Goal: Task Accomplishment & Management: Manage account settings

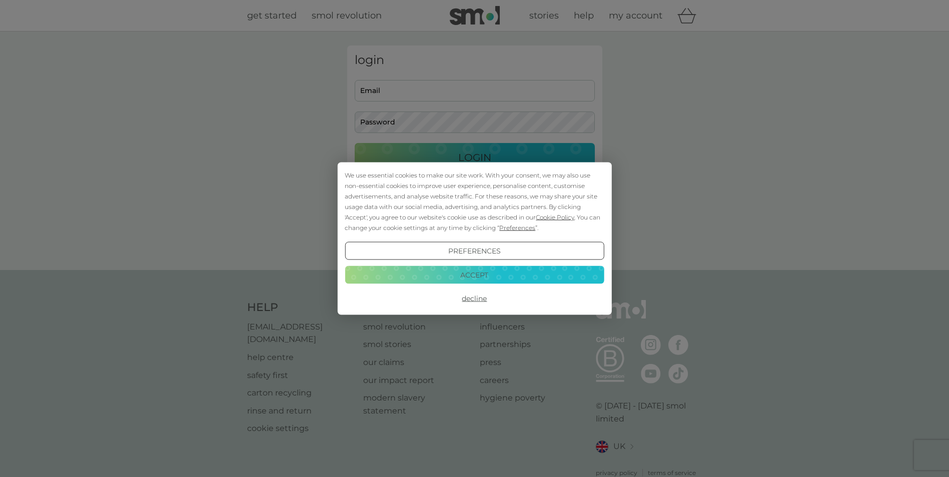
click at [473, 297] on button "Decline" at bounding box center [474, 299] width 259 height 18
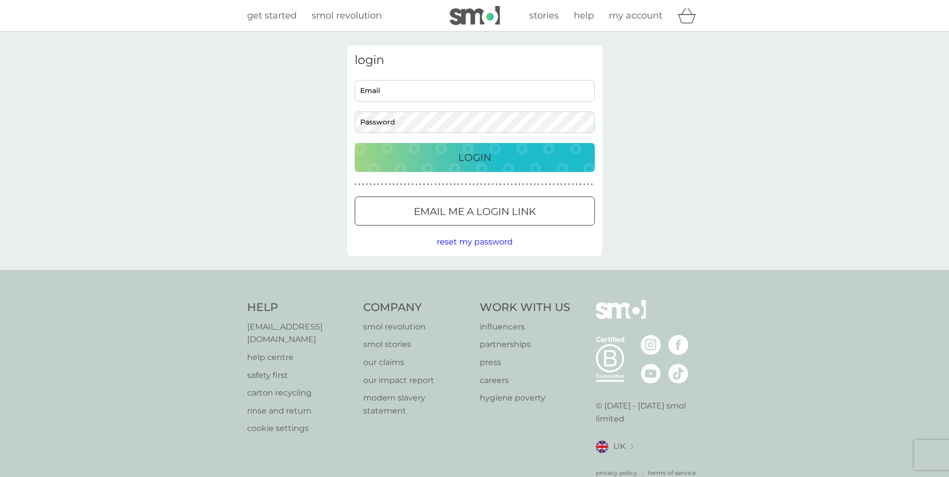
click at [414, 97] on input "Email" at bounding box center [475, 91] width 240 height 22
type input "alice.adams88@gmail.com"
click at [355, 143] on button "Login" at bounding box center [475, 157] width 240 height 29
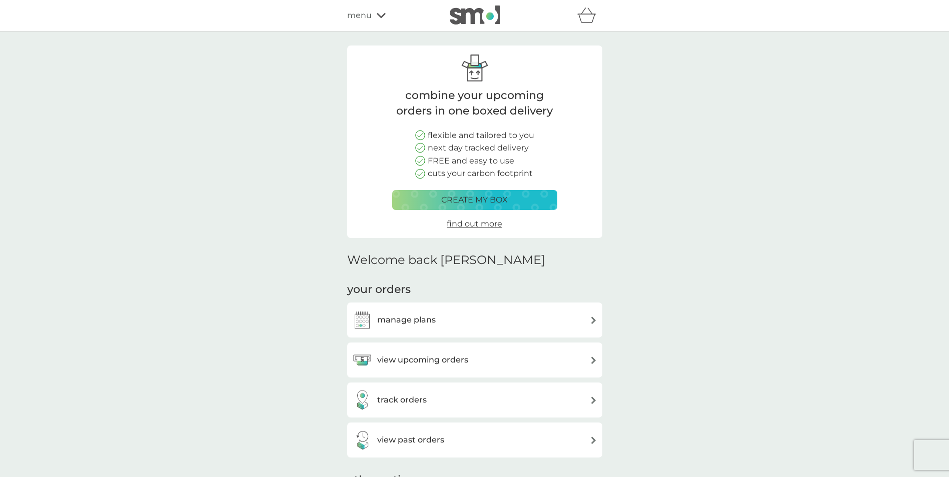
click at [502, 318] on div "manage plans" at bounding box center [474, 320] width 245 height 20
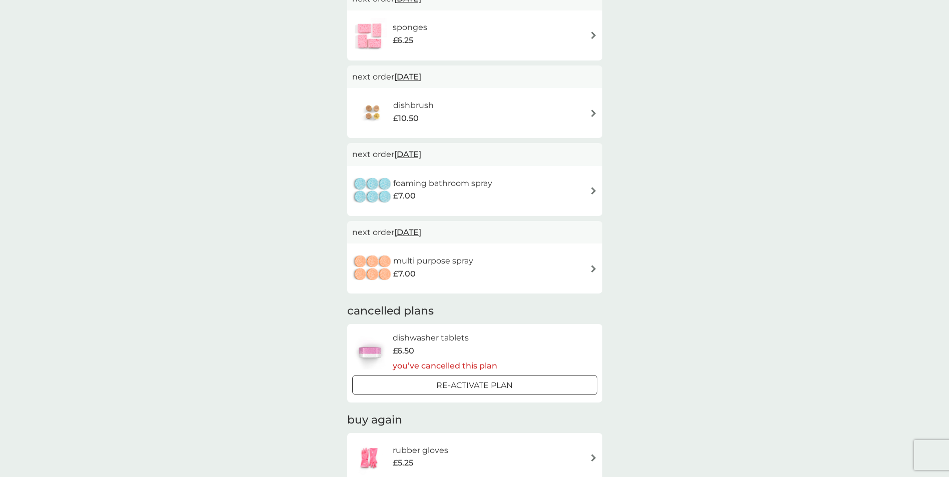
scroll to position [750, 0]
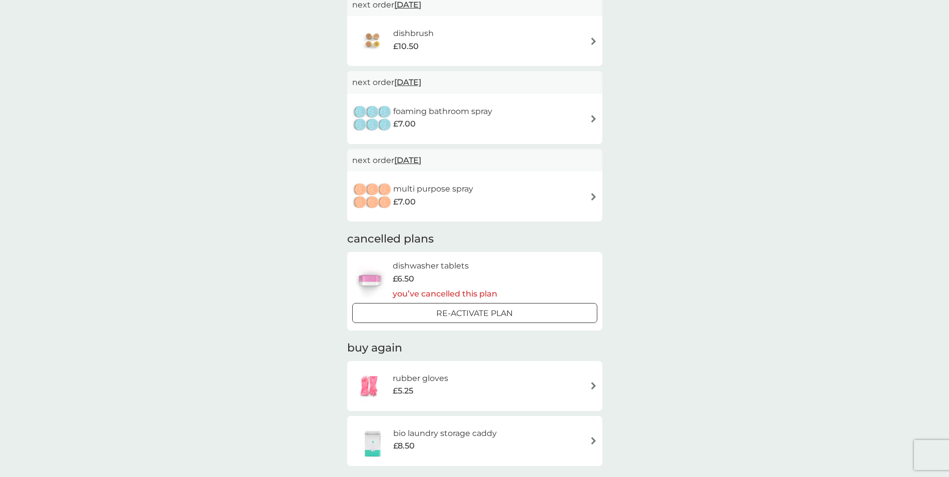
click at [444, 196] on div "£7.00" at bounding box center [433, 202] width 80 height 13
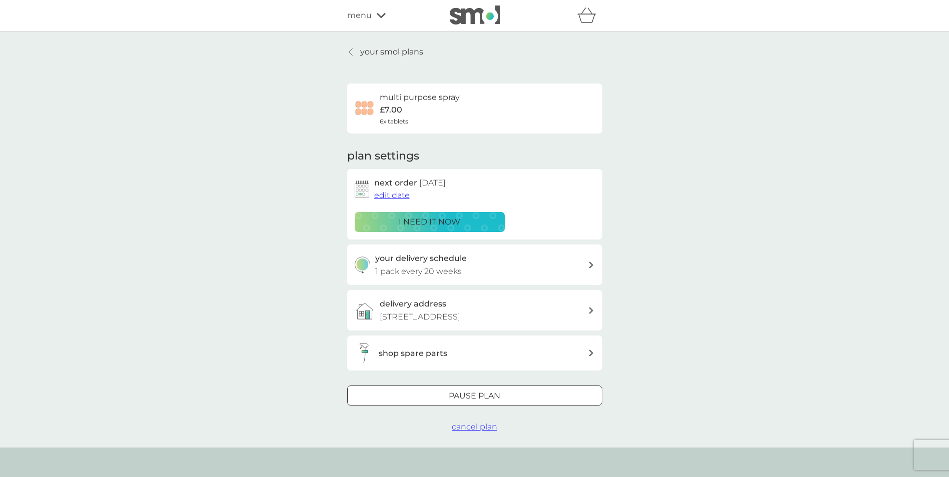
click at [483, 428] on span "cancel plan" at bounding box center [475, 427] width 46 height 10
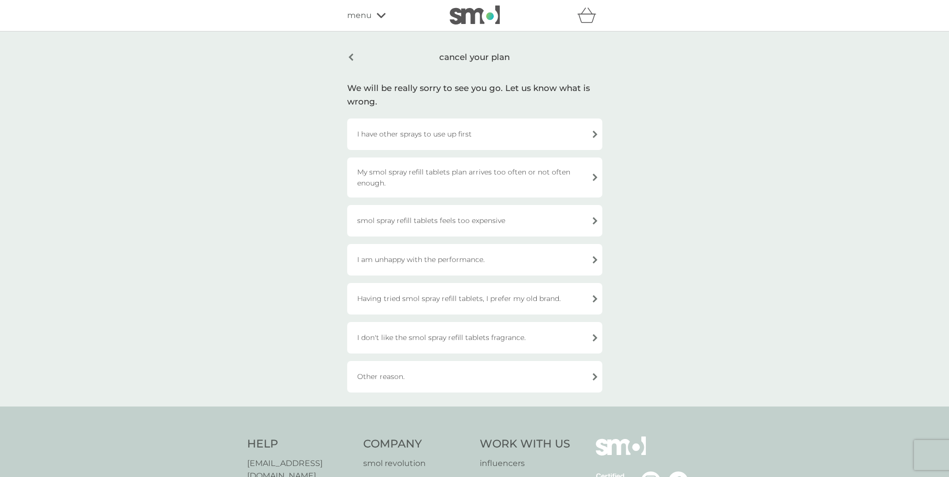
click at [476, 135] on div "I have other sprays to use up first" at bounding box center [474, 135] width 255 height 32
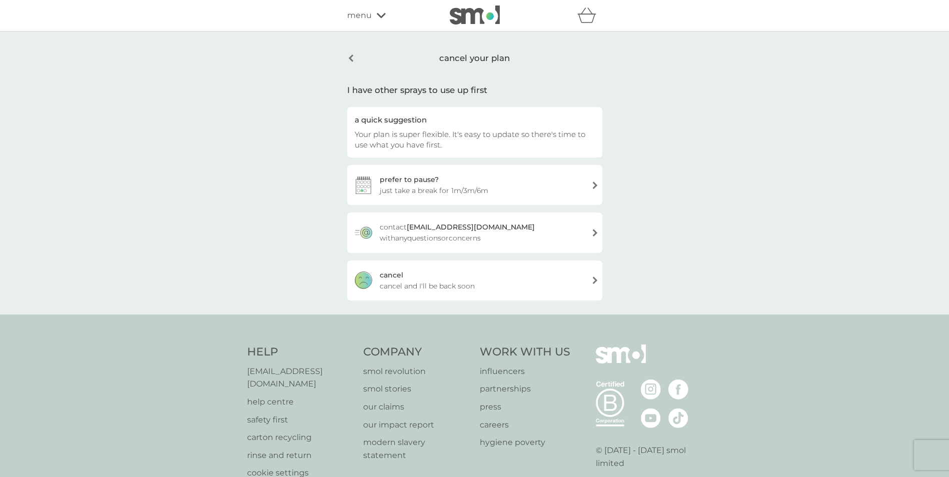
click at [462, 276] on div "cancel cancel and I'll be back soon" at bounding box center [474, 281] width 255 height 40
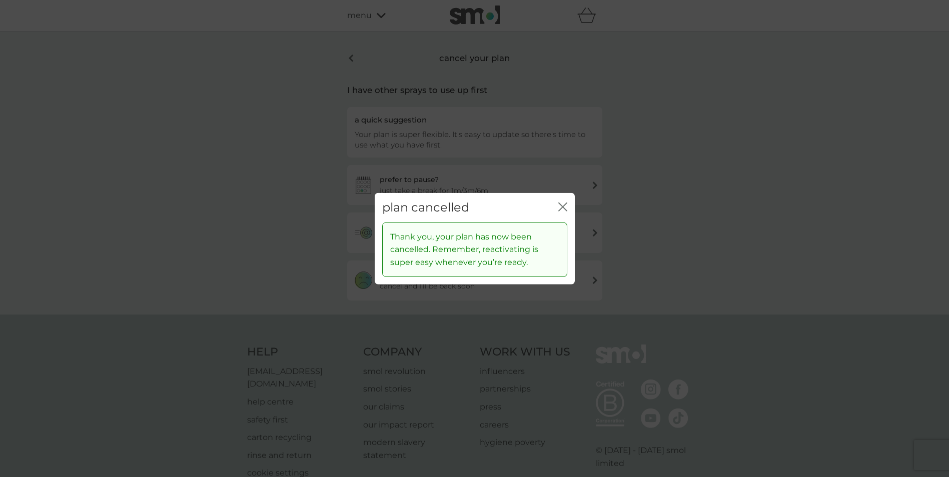
click at [562, 206] on icon "close" at bounding box center [561, 207] width 4 height 8
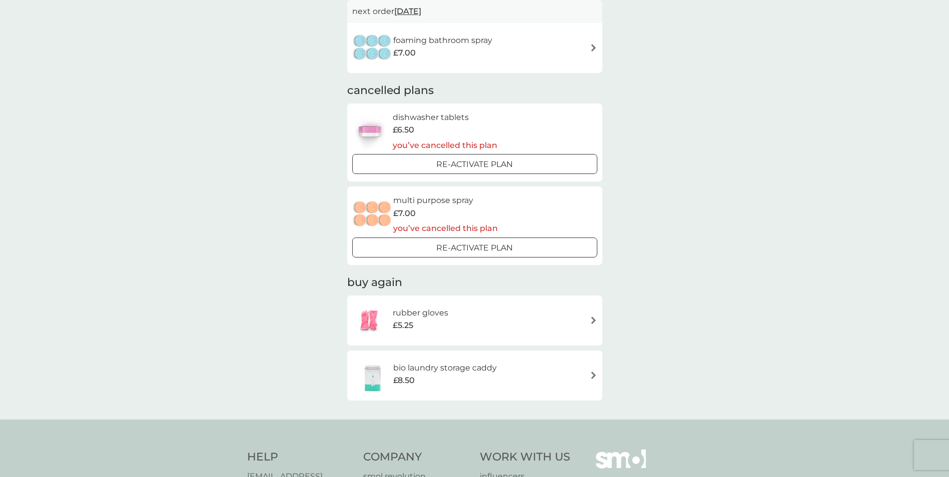
scroll to position [700, 0]
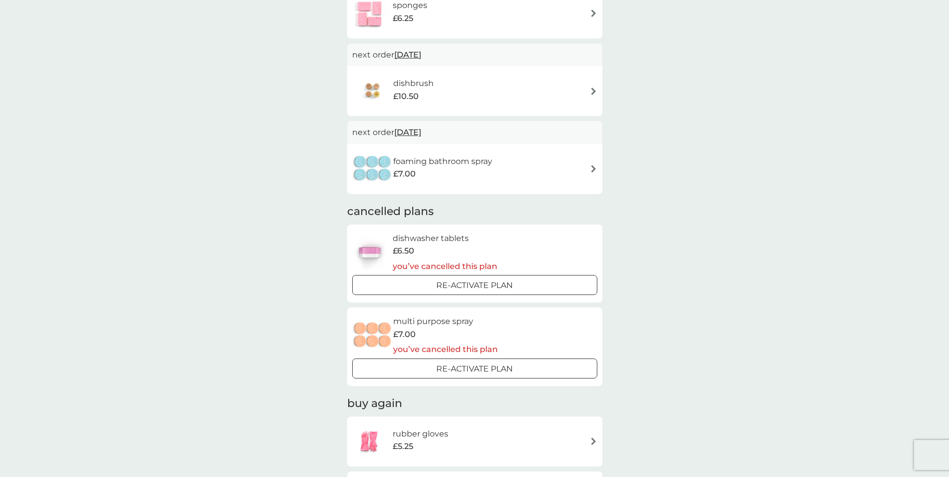
click at [472, 284] on div at bounding box center [475, 286] width 36 height 11
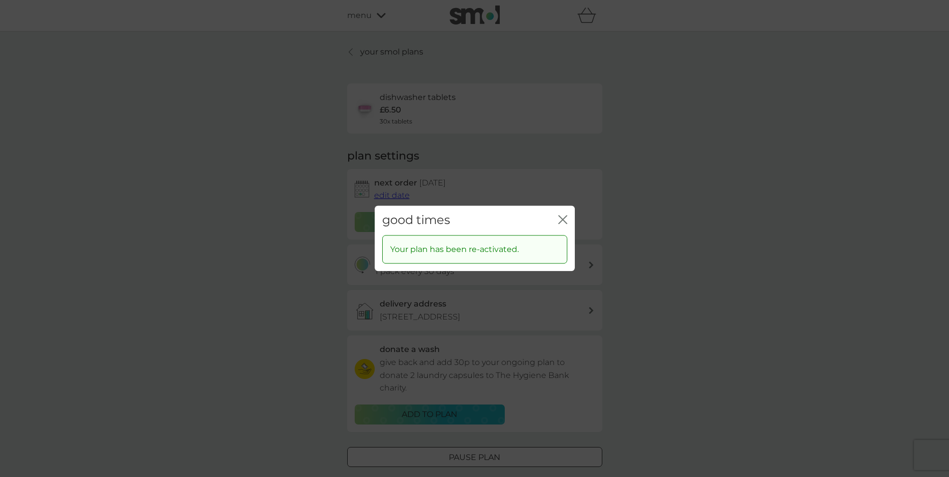
click at [566, 218] on icon "close" at bounding box center [562, 219] width 9 height 9
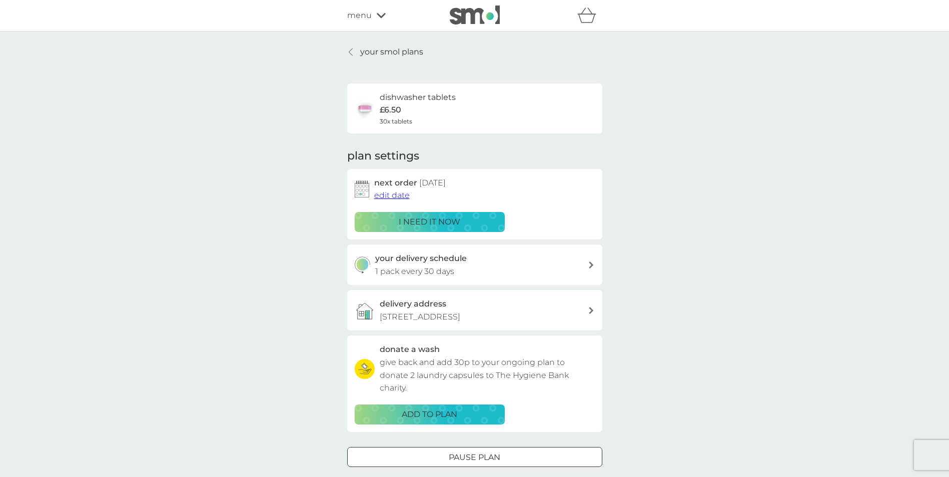
click at [381, 47] on p "your smol plans" at bounding box center [391, 52] width 63 height 13
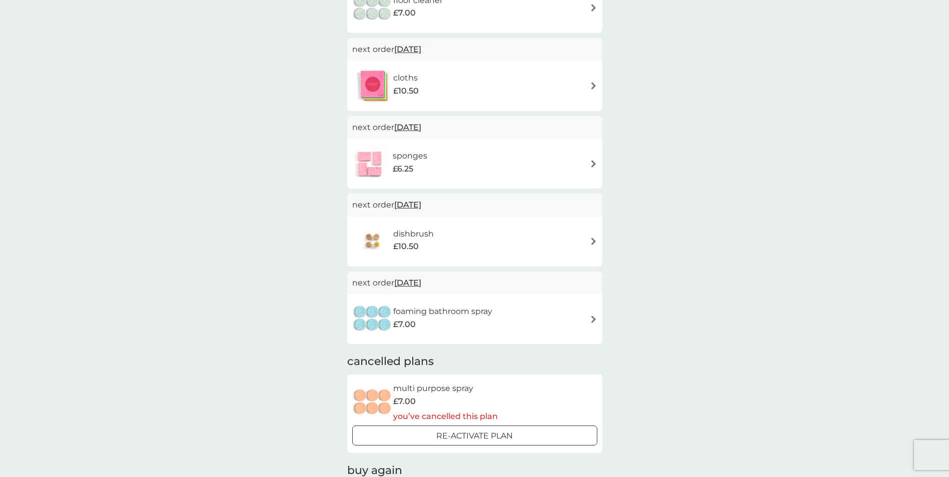
scroll to position [700, 0]
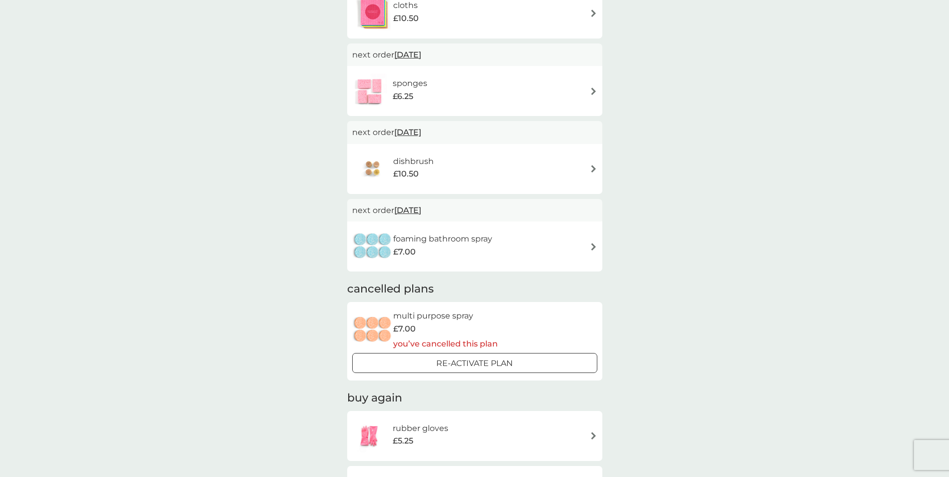
click at [490, 243] on h6 "foaming bathroom spray" at bounding box center [442, 239] width 99 height 13
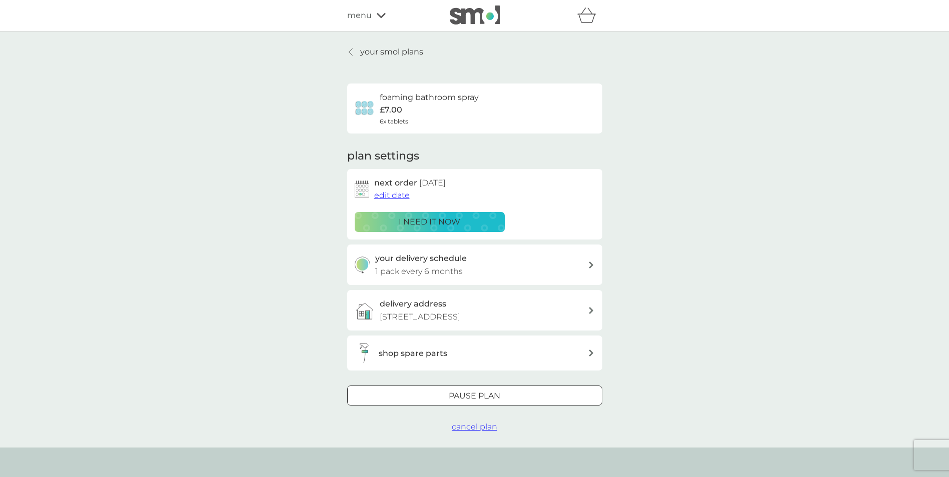
click at [479, 424] on span "cancel plan" at bounding box center [475, 427] width 46 height 10
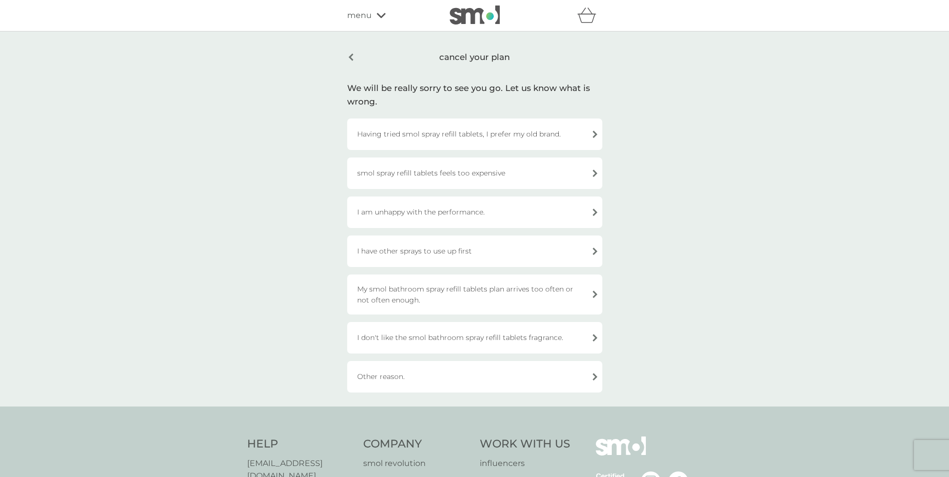
click at [477, 216] on div "I am unhappy with the performance." at bounding box center [474, 213] width 255 height 32
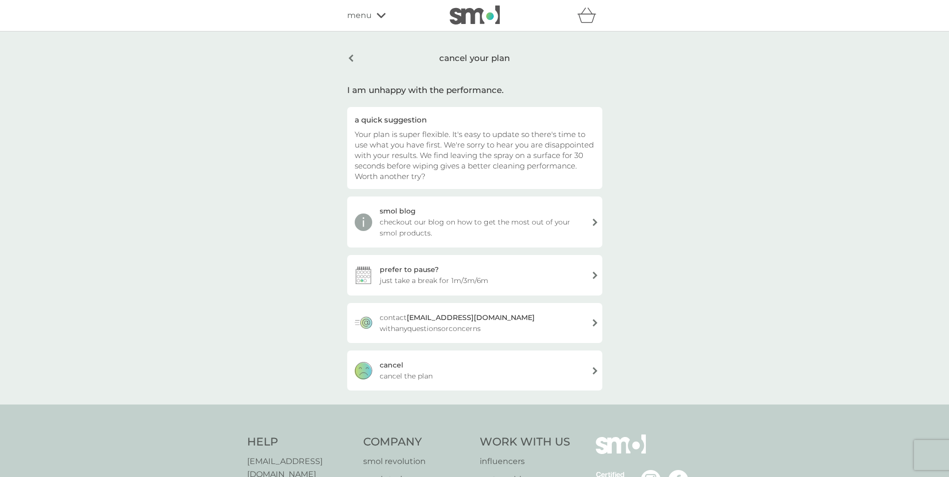
click at [439, 375] on div "cancel cancel the plan" at bounding box center [474, 371] width 255 height 40
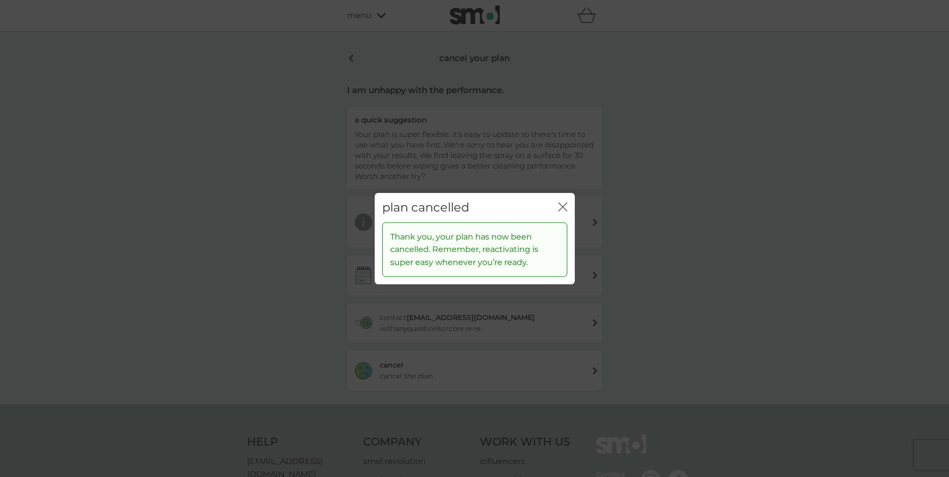
click at [563, 203] on icon "close" at bounding box center [562, 207] width 9 height 9
